Goal: Obtain resource: Download file/media

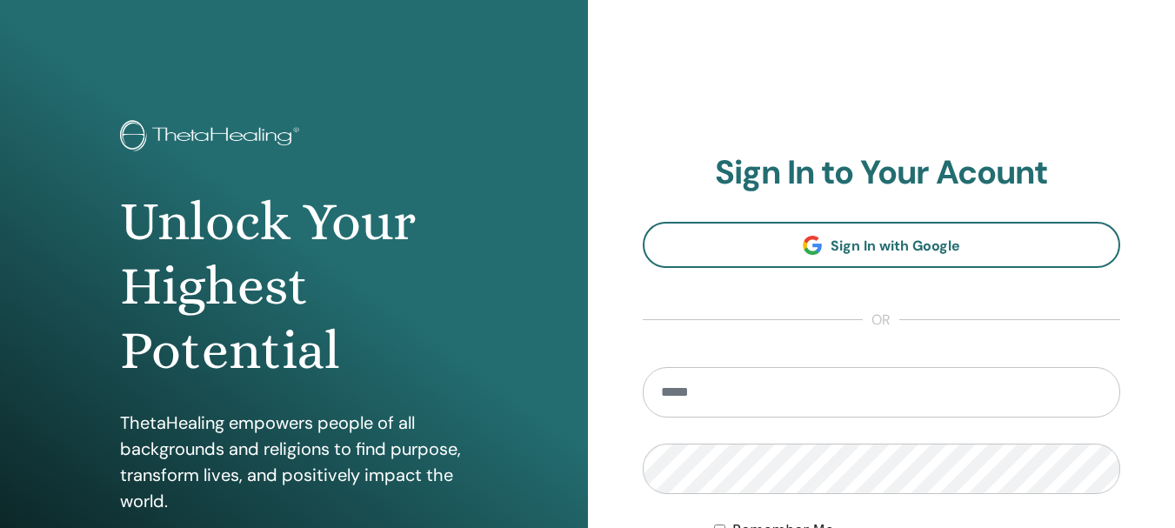
type input "**********"
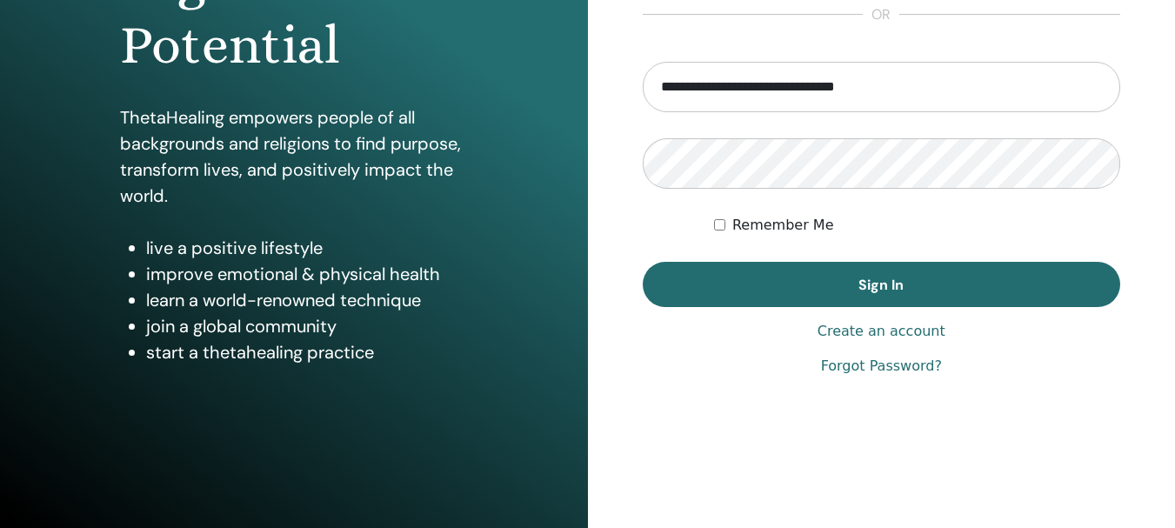
scroll to position [307, 0]
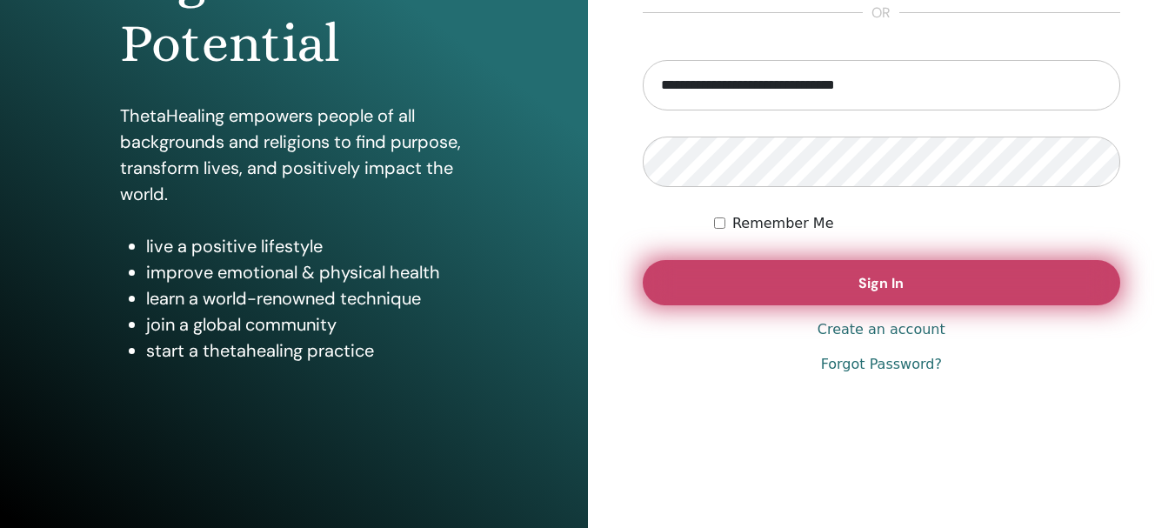
click at [876, 272] on button "Sign In" at bounding box center [882, 282] width 478 height 45
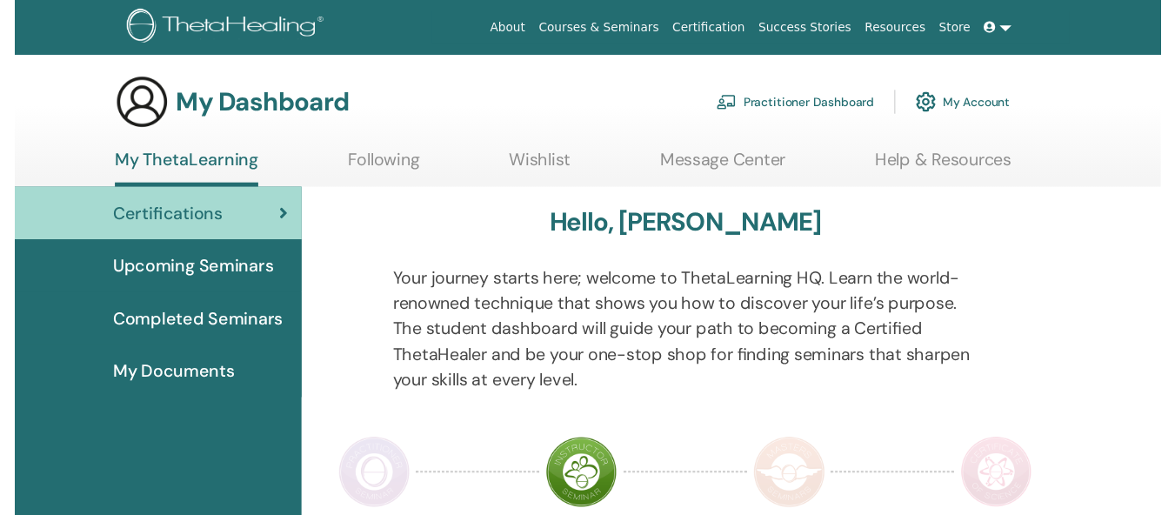
scroll to position [508, 0]
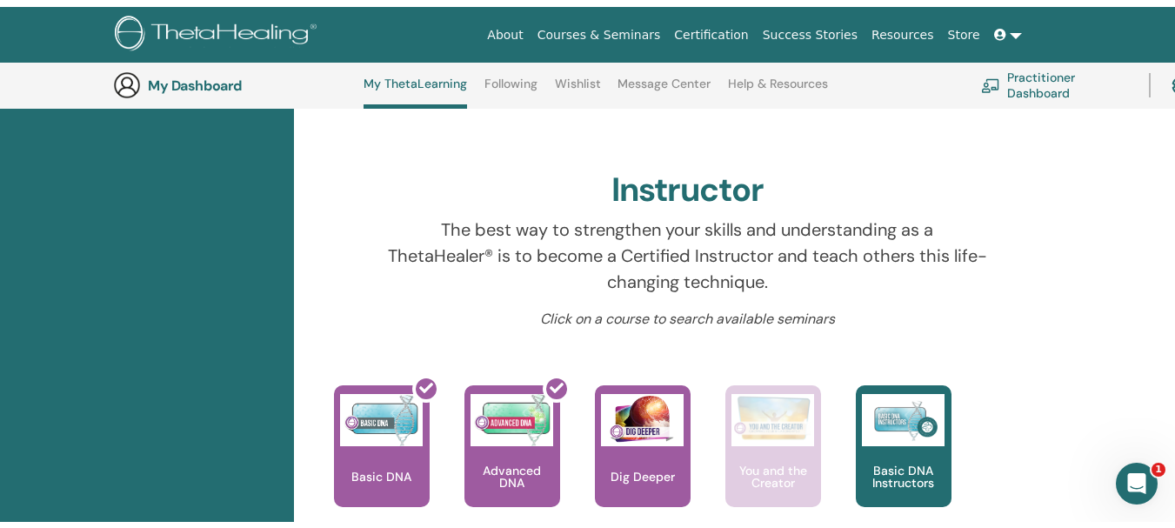
scroll to position [11, 0]
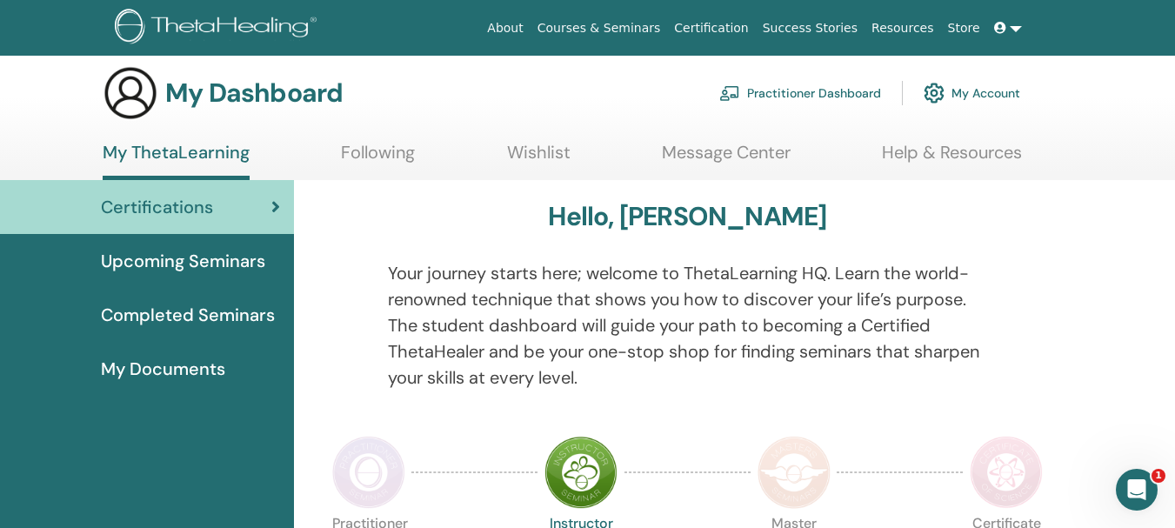
click at [219, 213] on div "Certifications" at bounding box center [147, 207] width 266 height 26
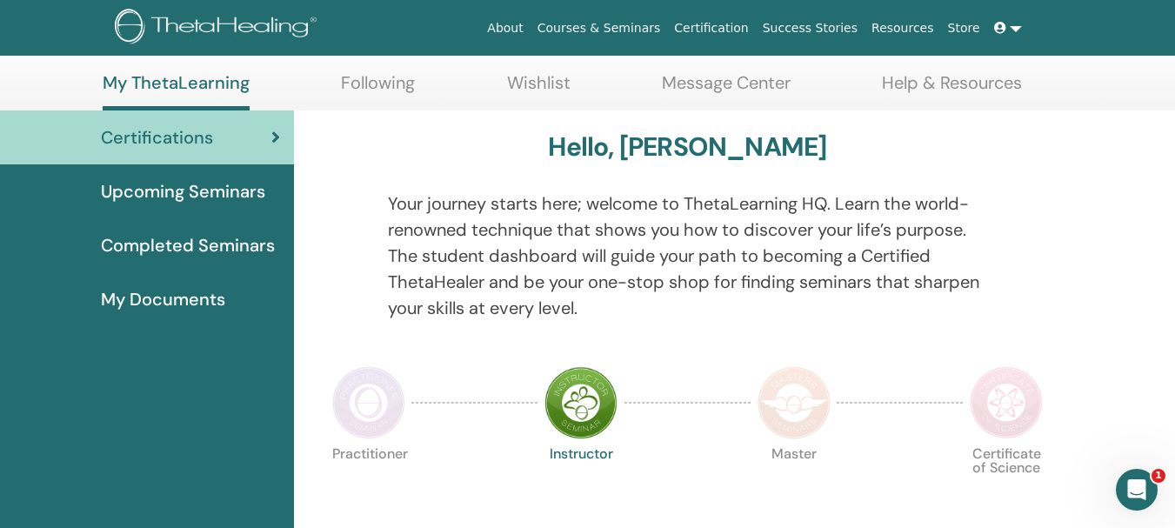
scroll to position [116, 0]
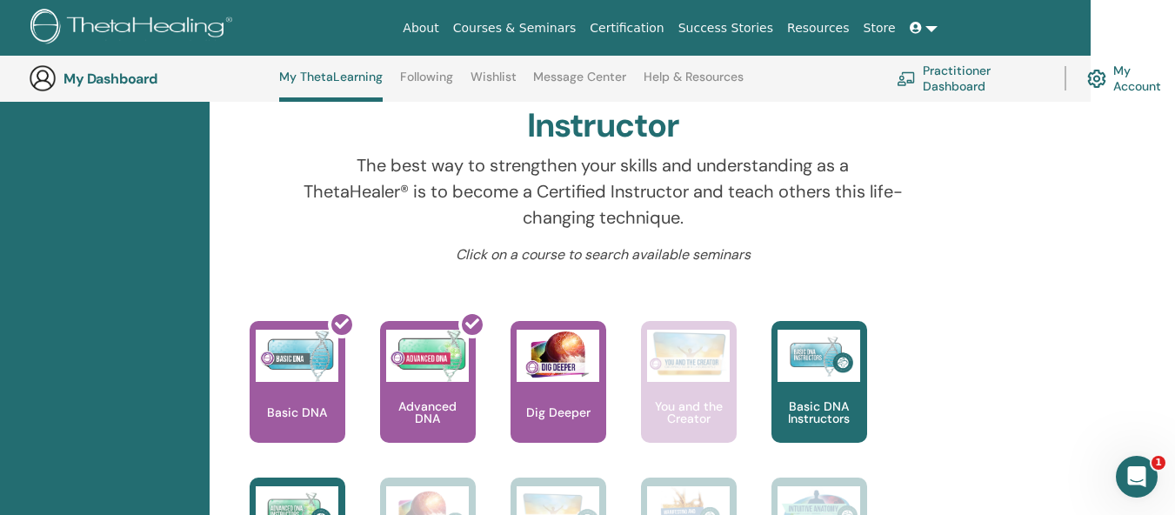
scroll to position [717, 84]
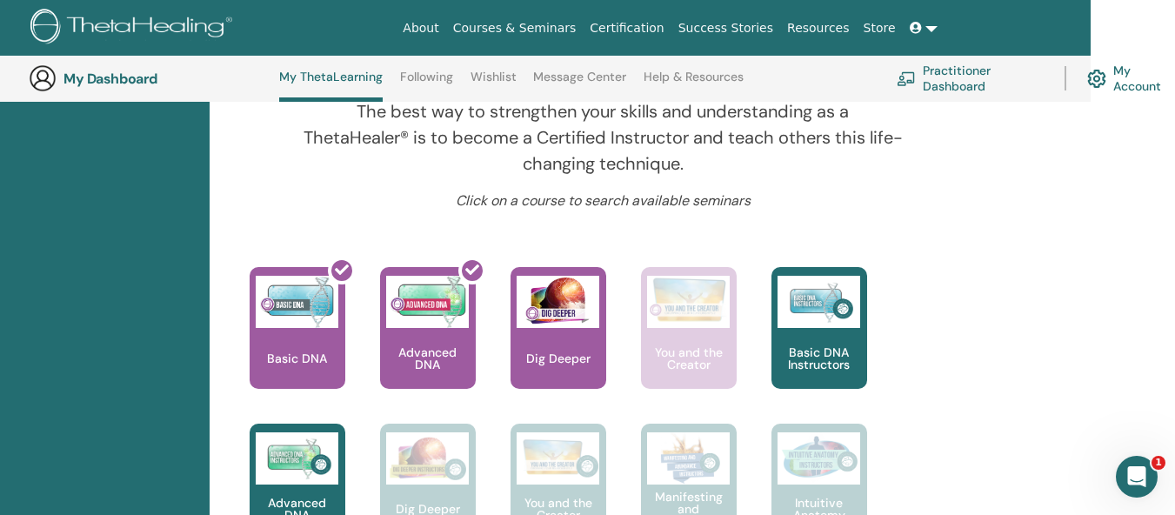
scroll to position [613, 84]
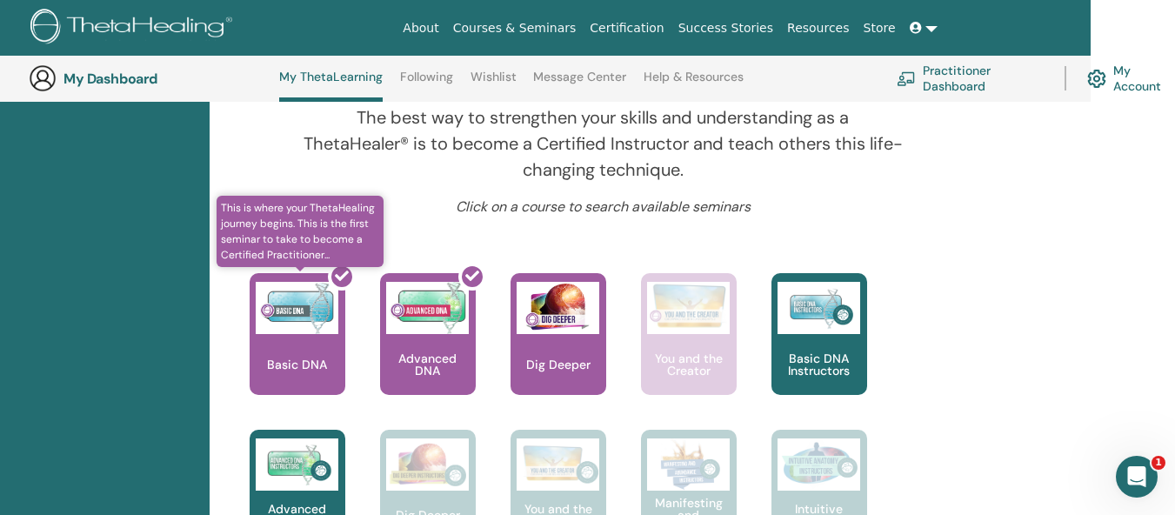
click at [327, 345] on div at bounding box center [308, 341] width 96 height 157
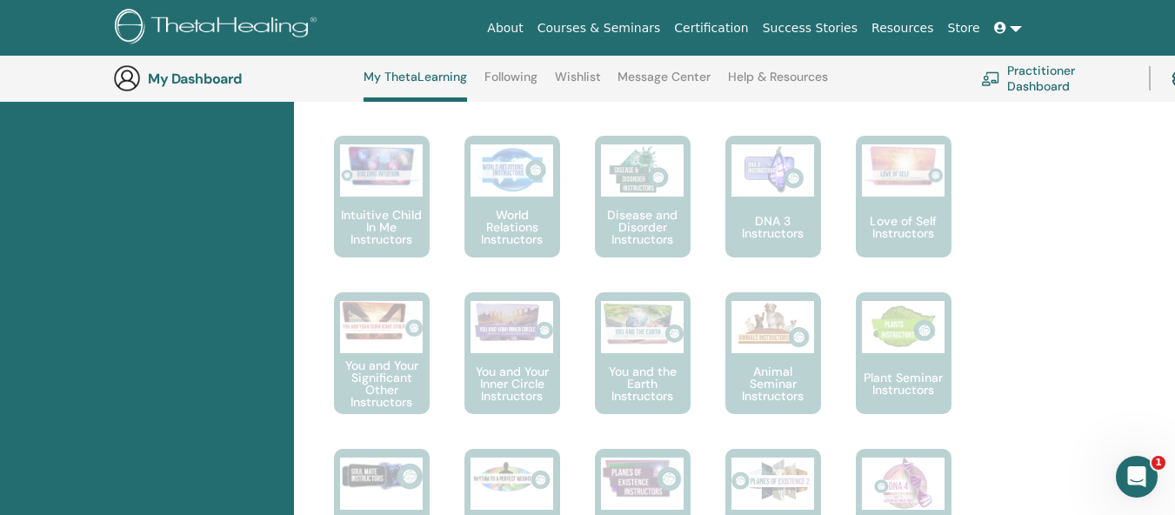
scroll to position [613, 0]
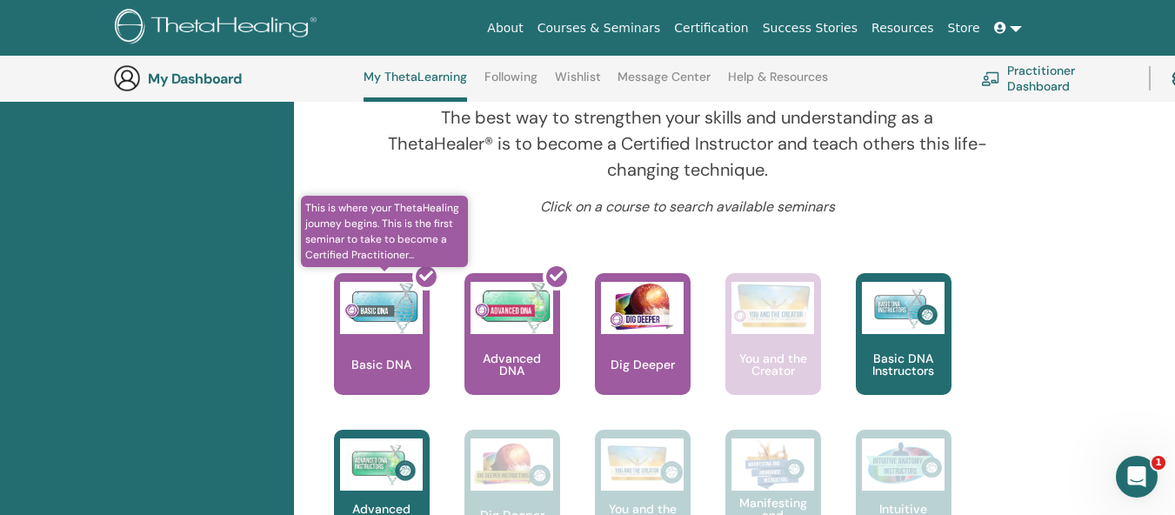
click at [405, 348] on div at bounding box center [392, 341] width 96 height 157
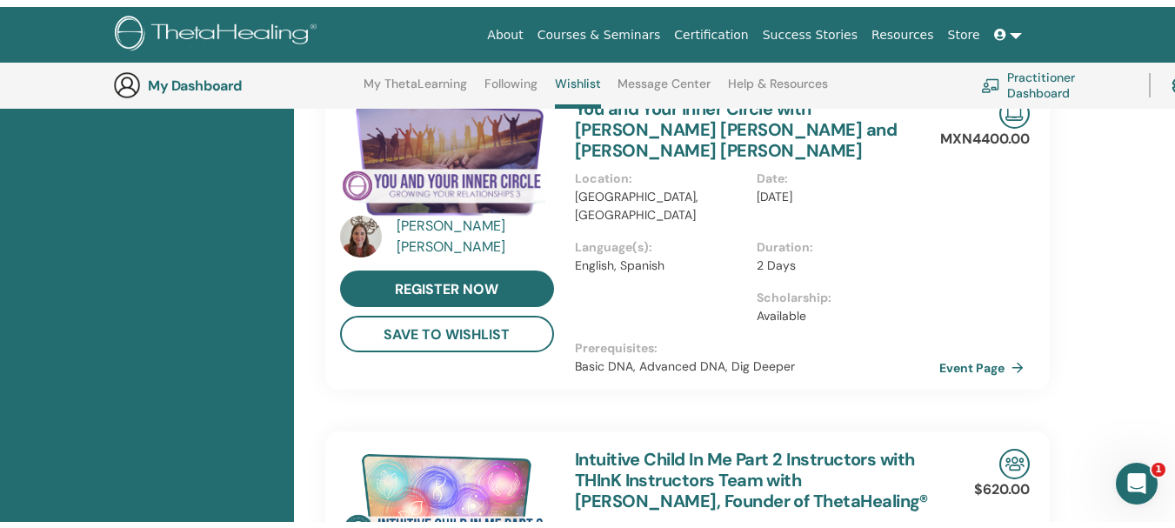
scroll to position [11, 0]
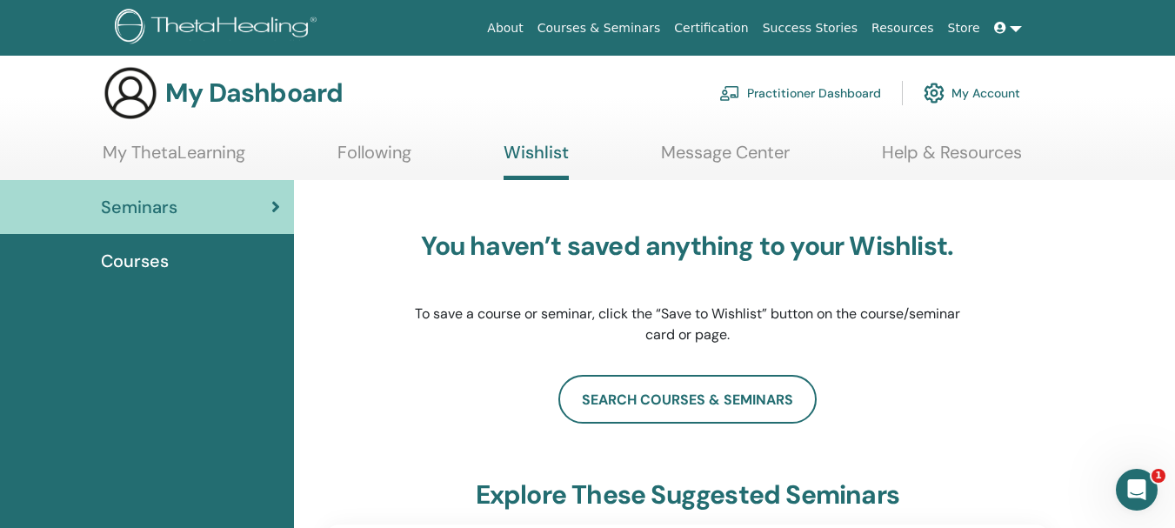
click at [981, 88] on link "My Account" at bounding box center [972, 93] width 97 height 38
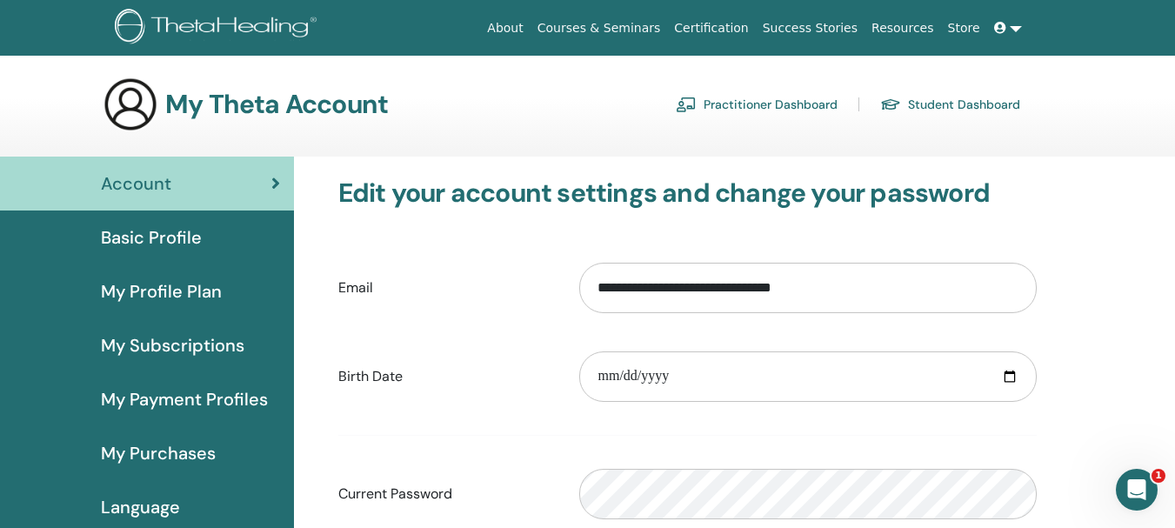
click at [744, 26] on link "Certification" at bounding box center [711, 28] width 88 height 32
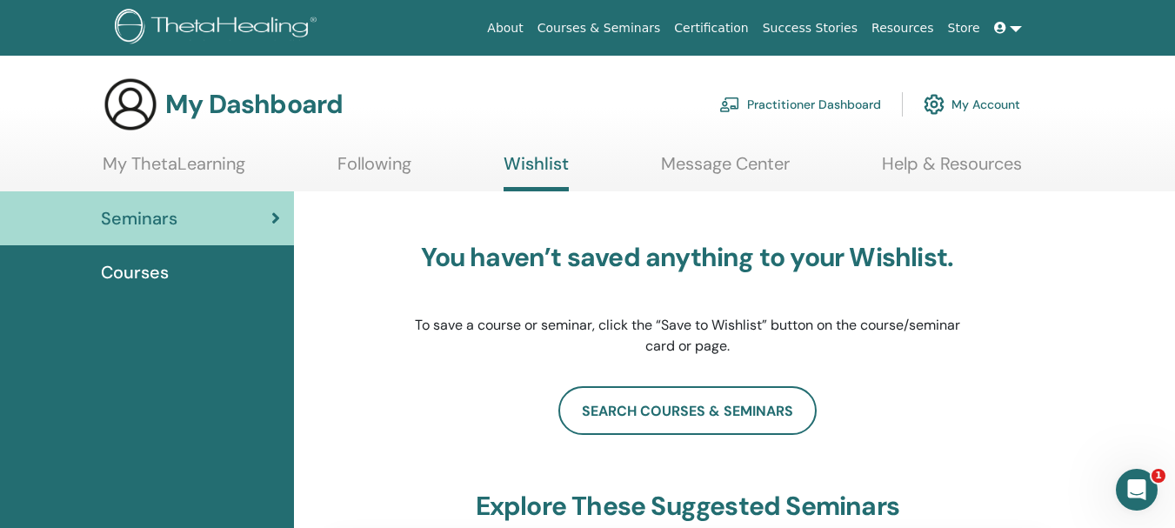
click at [157, 279] on span "Courses" at bounding box center [135, 272] width 68 height 26
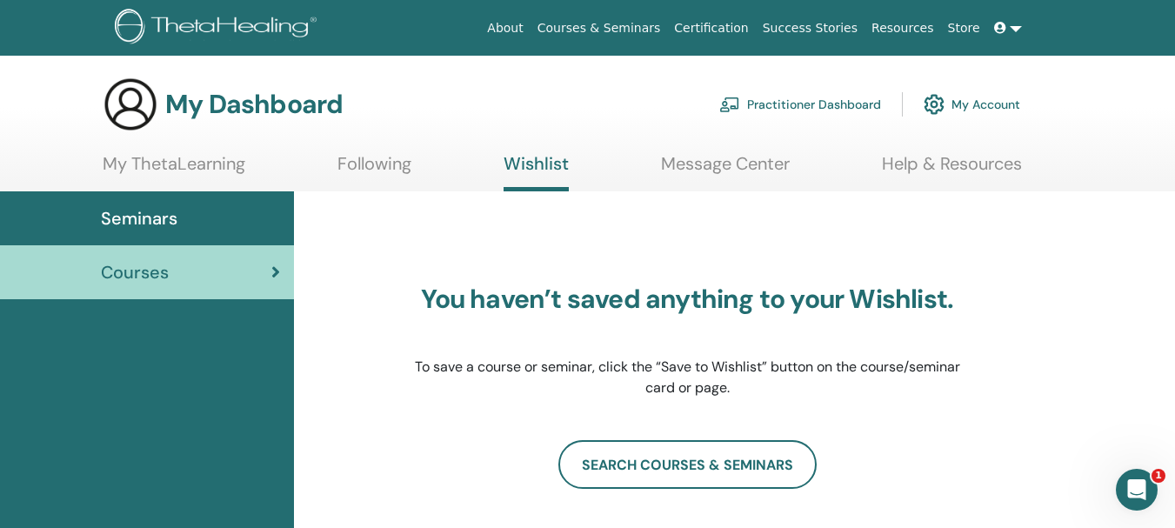
click at [169, 239] on link "Seminars" at bounding box center [147, 218] width 294 height 54
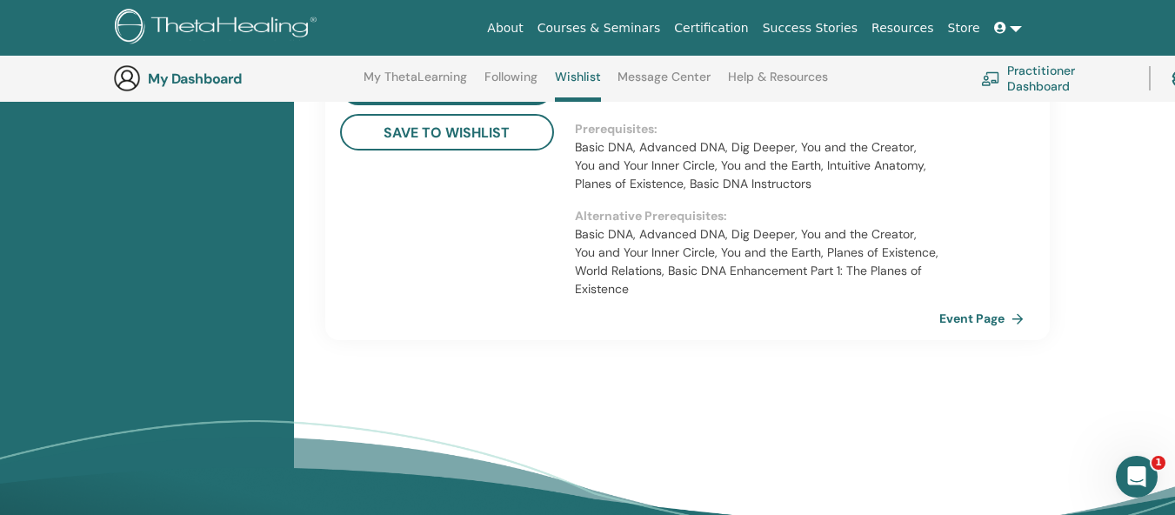
scroll to position [958, 0]
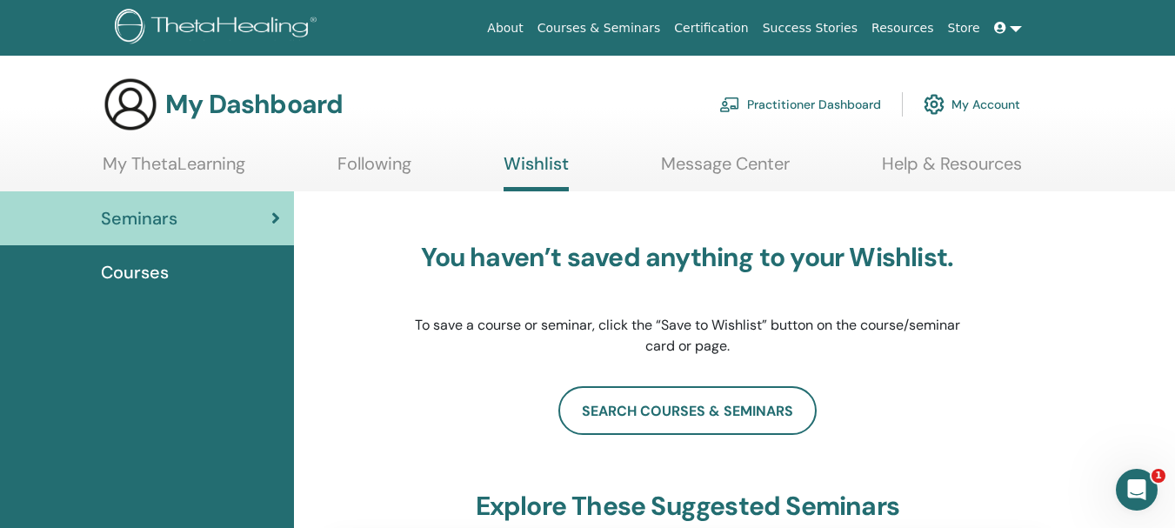
click at [1014, 30] on link at bounding box center [1008, 28] width 42 height 32
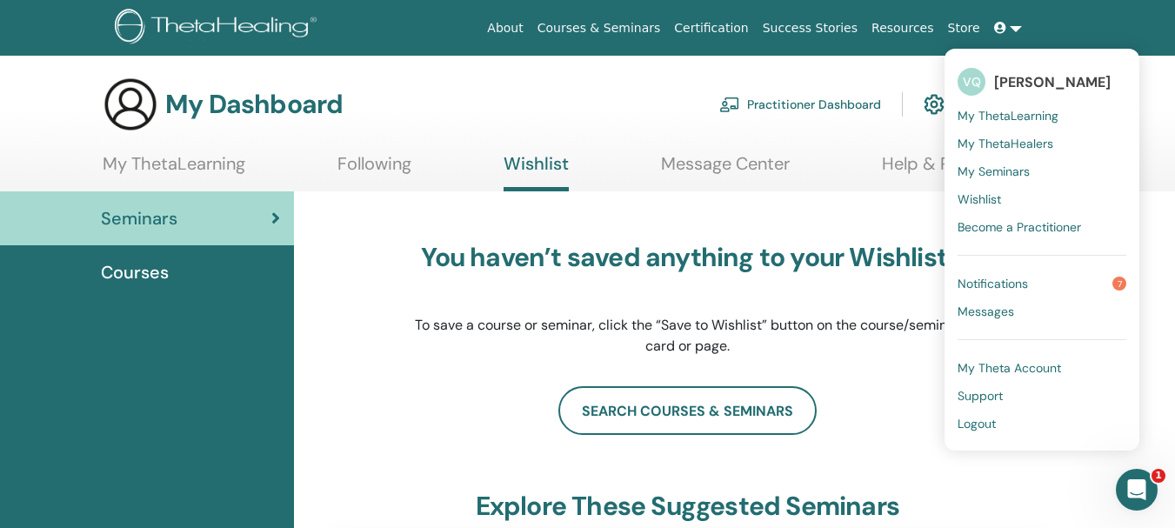
click at [1009, 291] on span "Notifications" at bounding box center [992, 284] width 70 height 16
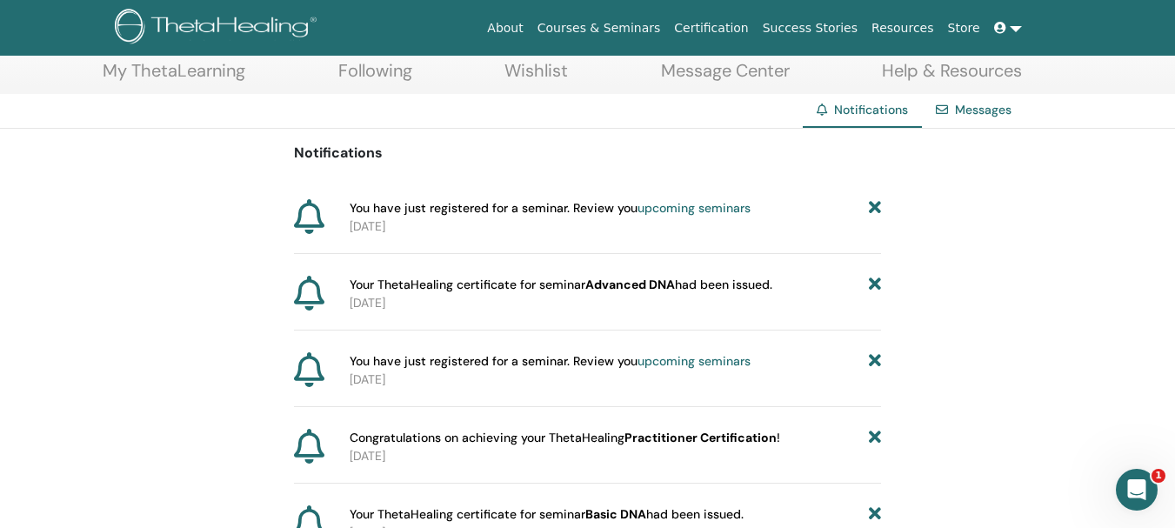
scroll to position [122, 0]
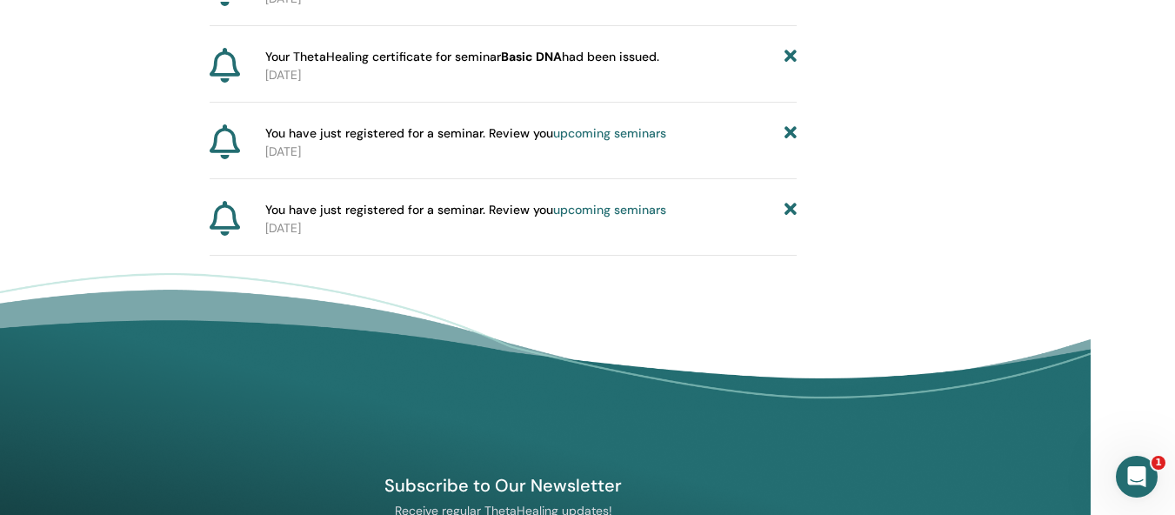
scroll to position [710, 84]
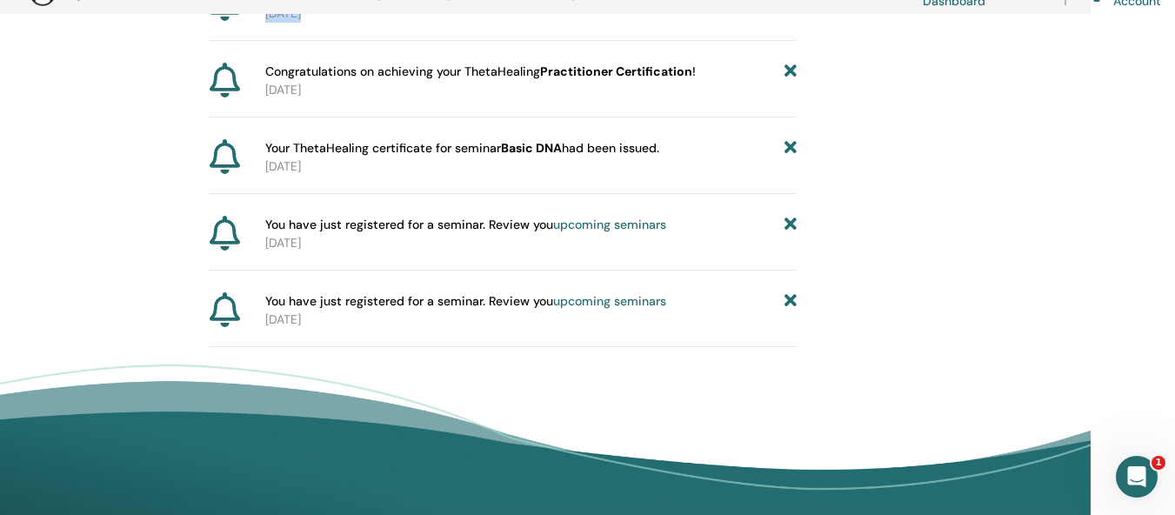
scroll to position [466, 84]
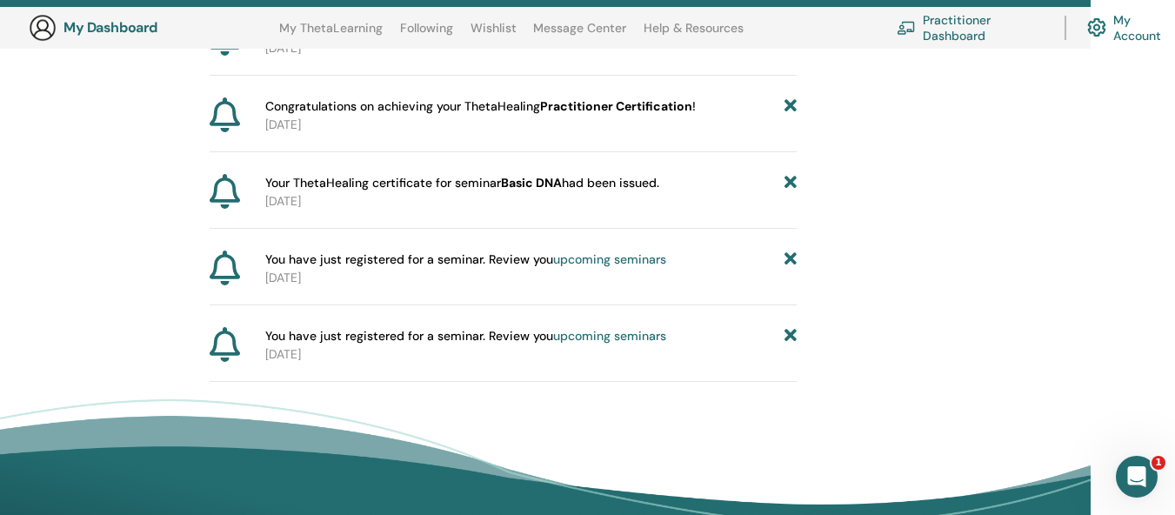
click at [403, 182] on span "Your ThetaHealing certificate for seminar Basic DNA had been issued." at bounding box center [462, 183] width 394 height 18
click at [553, 178] on b "Basic DNA" at bounding box center [531, 183] width 61 height 16
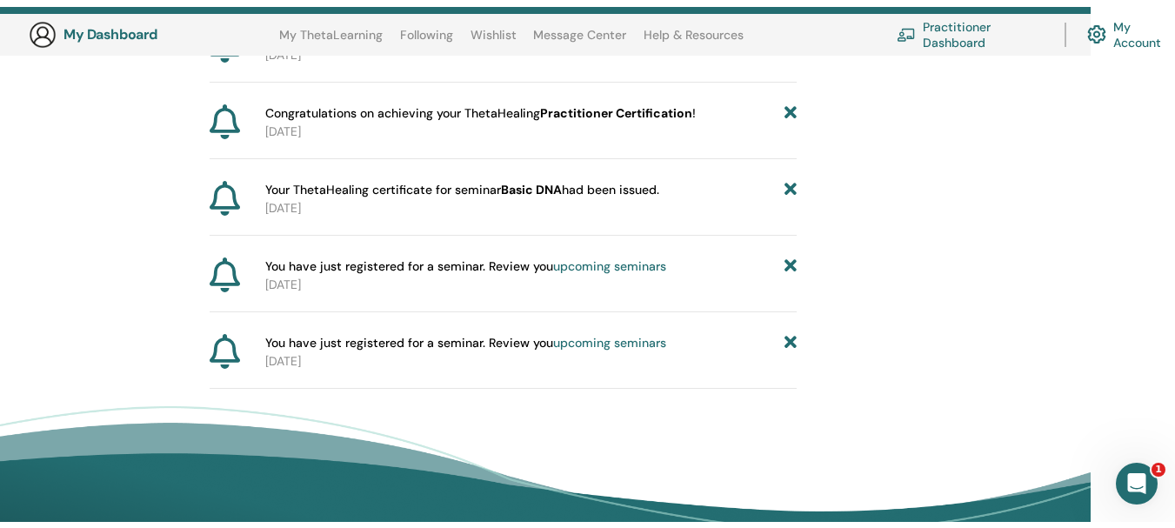
scroll to position [0, 0]
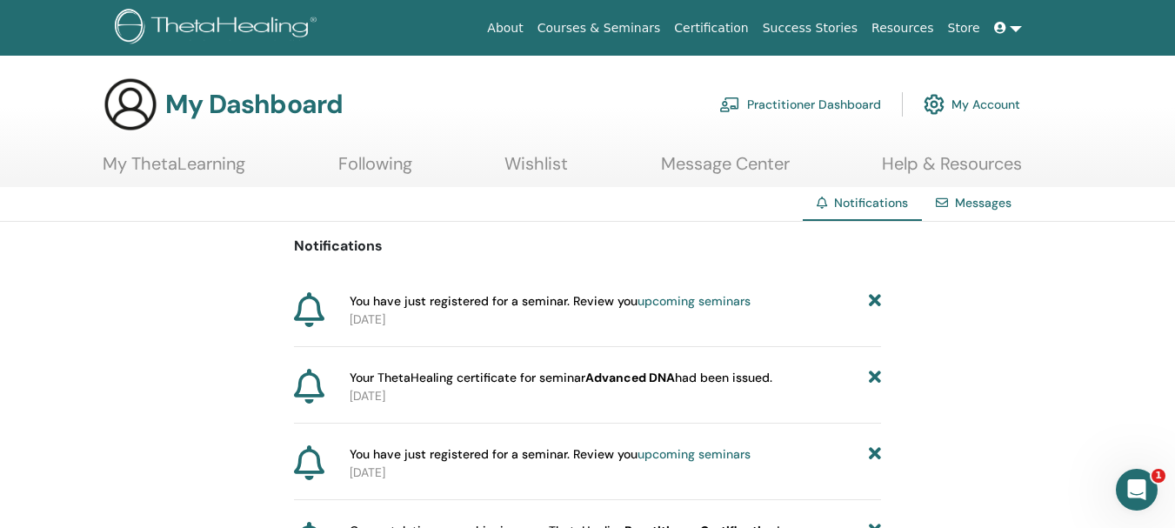
click at [205, 157] on link "My ThetaLearning" at bounding box center [174, 170] width 143 height 34
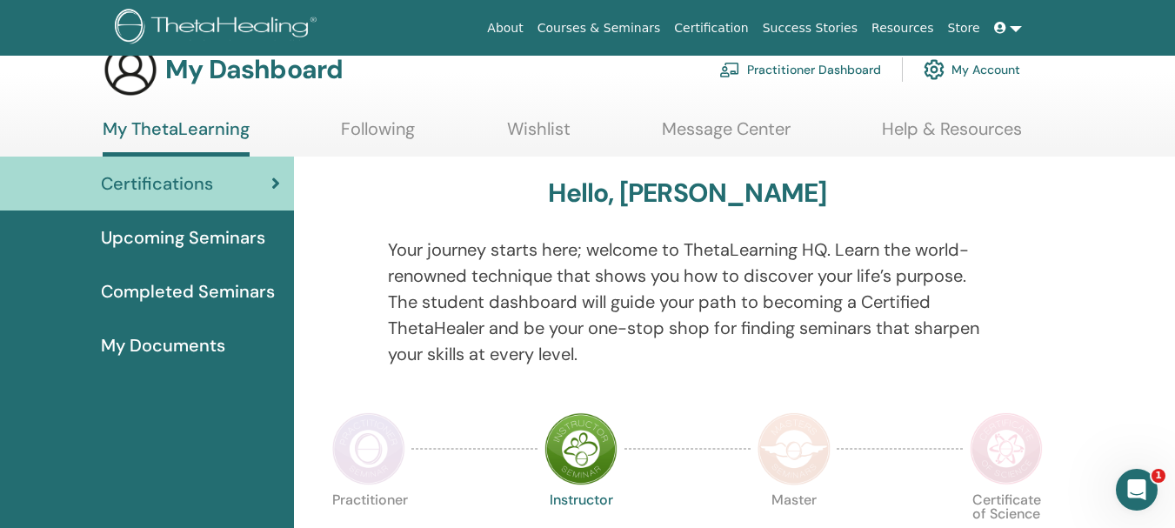
scroll to position [58, 0]
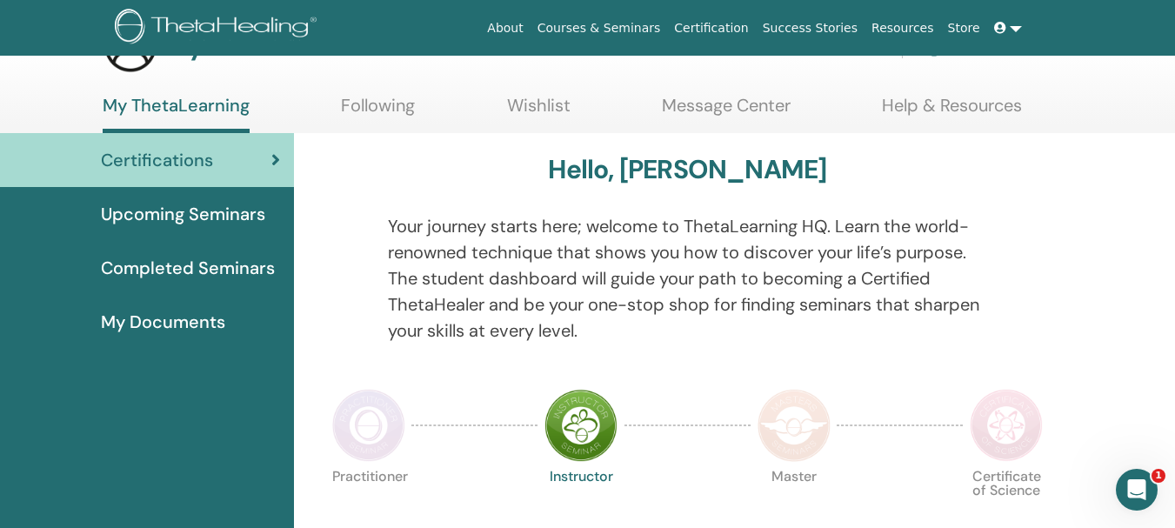
click at [161, 320] on span "My Documents" at bounding box center [163, 322] width 124 height 26
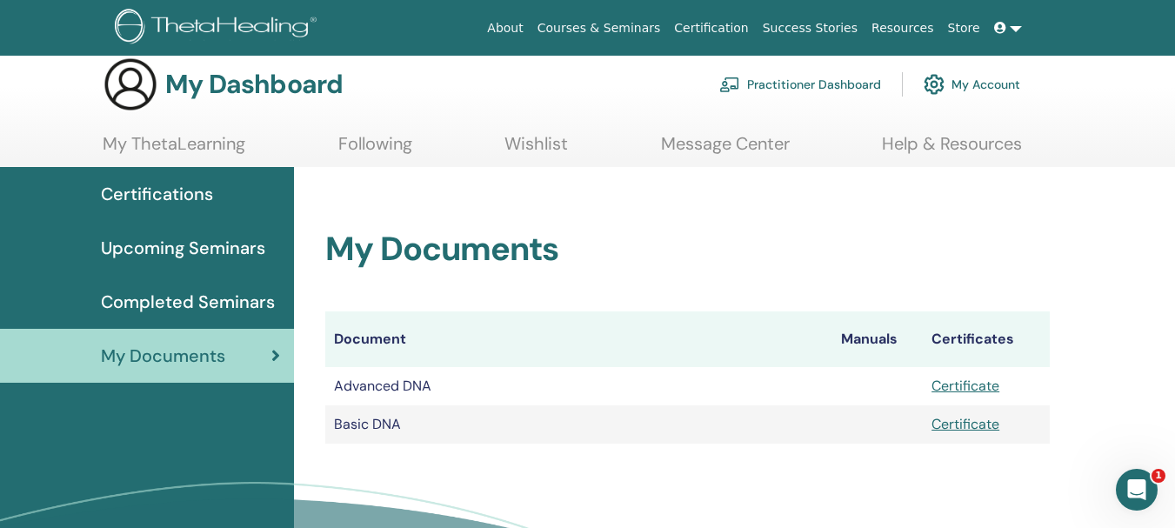
scroll to position [35, 0]
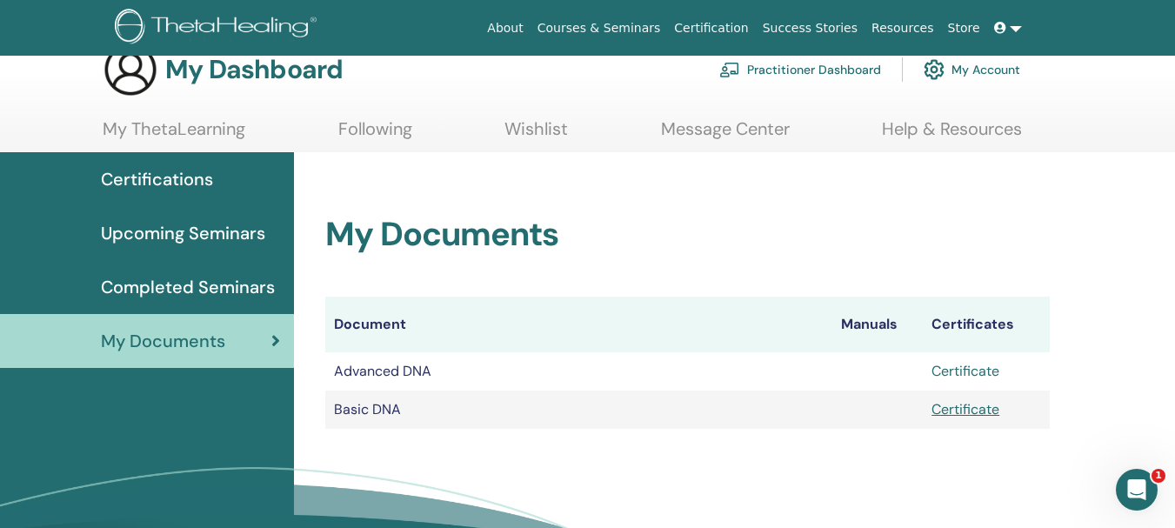
click at [974, 365] on link "Certificate" at bounding box center [965, 371] width 68 height 18
click at [973, 404] on link "Certificate" at bounding box center [965, 409] width 68 height 18
click at [151, 337] on span "My Documents" at bounding box center [163, 341] width 124 height 26
